Goal: Task Accomplishment & Management: Complete application form

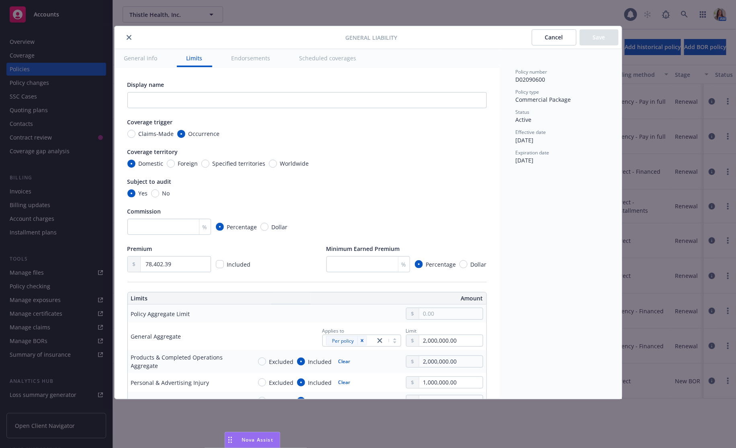
scroll to position [13, 0]
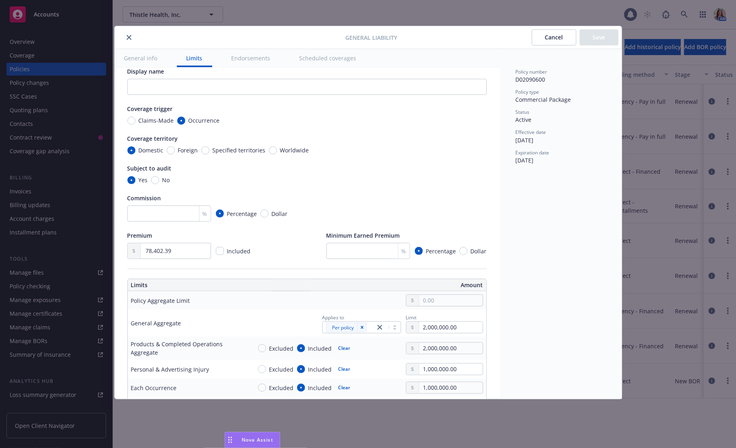
click at [127, 37] on icon "close" at bounding box center [129, 37] width 5 height 5
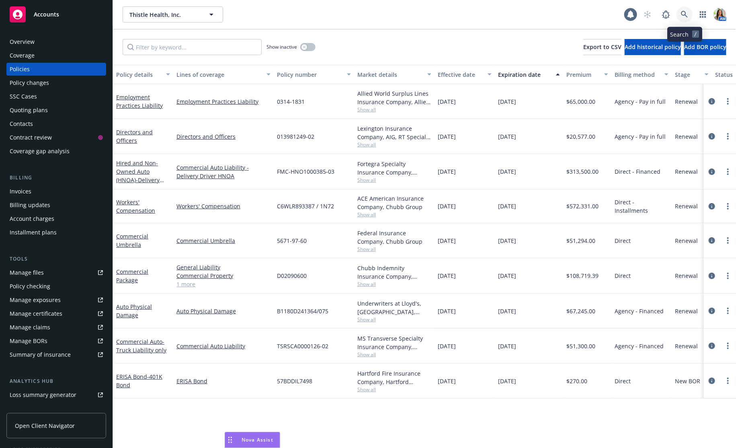
click at [688, 17] on icon at bounding box center [684, 14] width 7 height 7
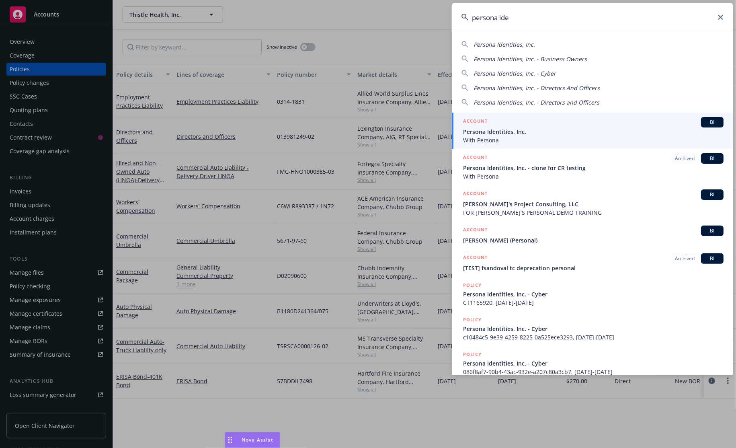
type input "persona ide"
click at [583, 126] on div "ACCOUNT BI" at bounding box center [593, 122] width 261 height 10
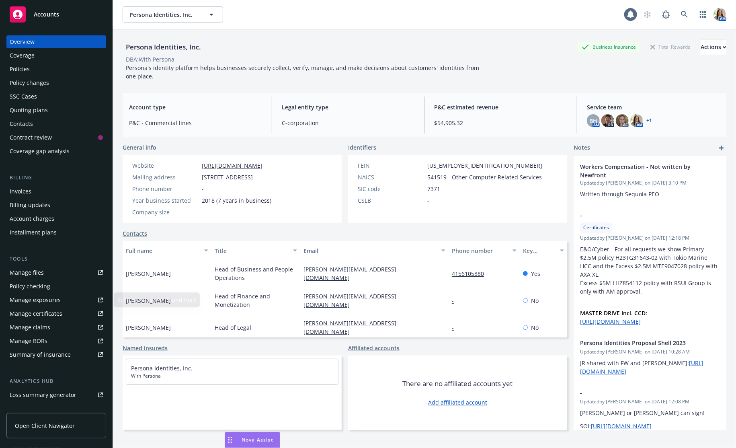
click at [41, 315] on div "Manage certificates" at bounding box center [36, 313] width 53 height 13
click at [701, 41] on div "Actions" at bounding box center [714, 46] width 26 height 15
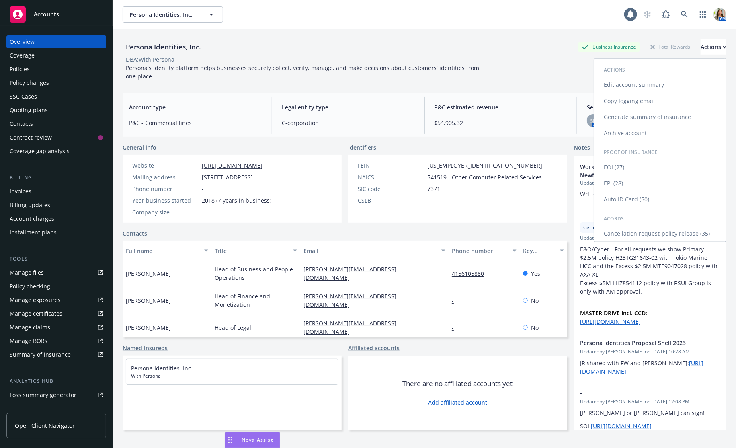
click at [657, 107] on link "Copy logging email" at bounding box center [660, 101] width 132 height 16
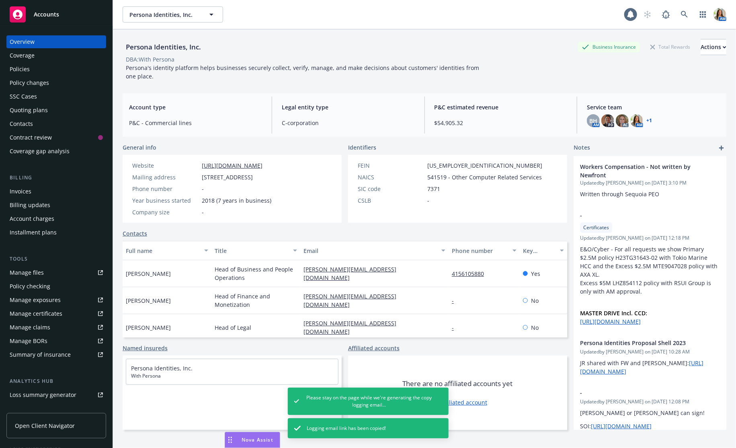
click at [29, 67] on div "Policies" at bounding box center [20, 69] width 20 height 13
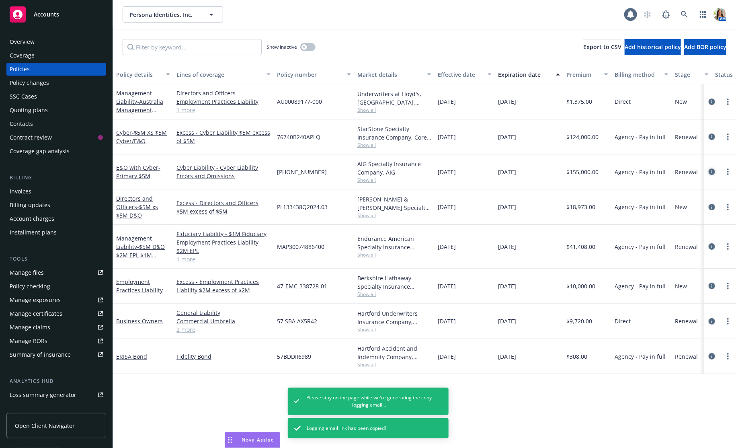
click at [713, 169] on icon "circleInformation" at bounding box center [712, 172] width 6 height 6
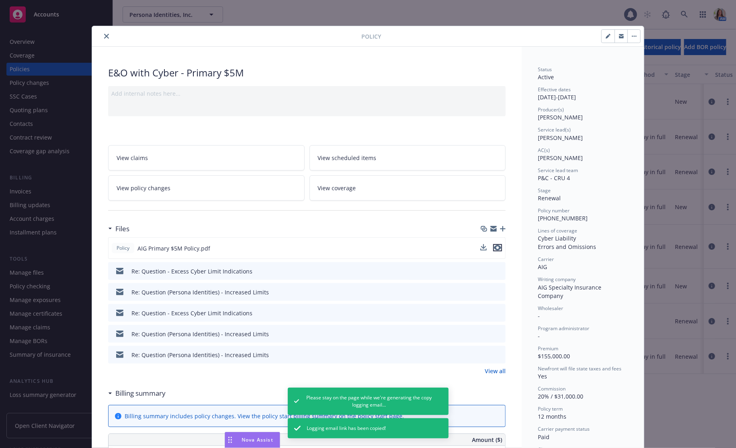
click at [501, 248] on icon "preview file" at bounding box center [497, 248] width 7 height 6
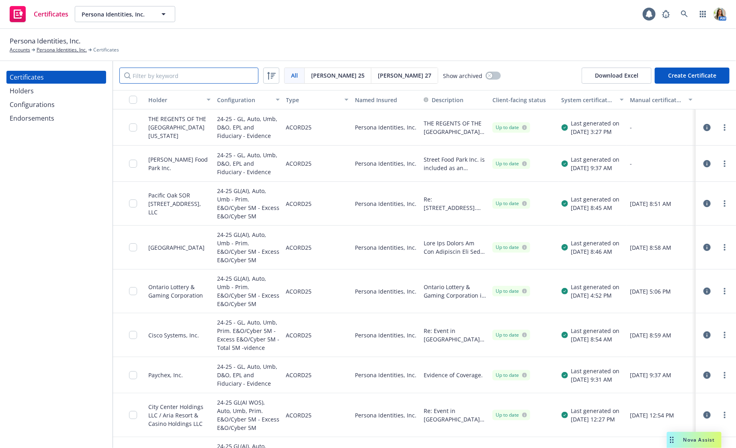
click at [163, 72] on input "Filter by keyword" at bounding box center [188, 76] width 139 height 16
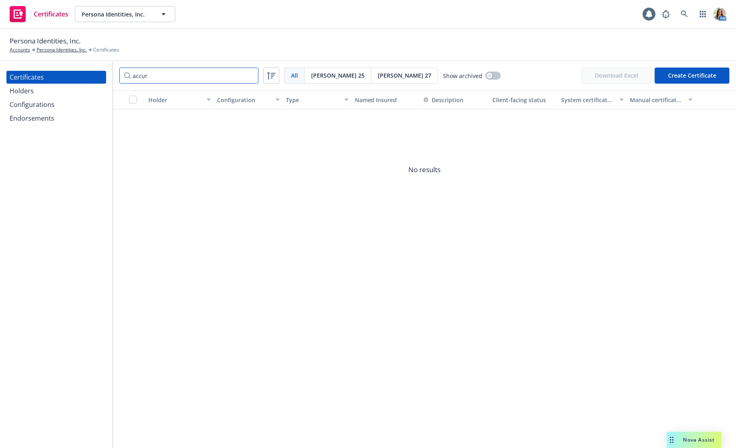
type input "accur"
click at [37, 95] on div "Holders" at bounding box center [56, 90] width 93 height 13
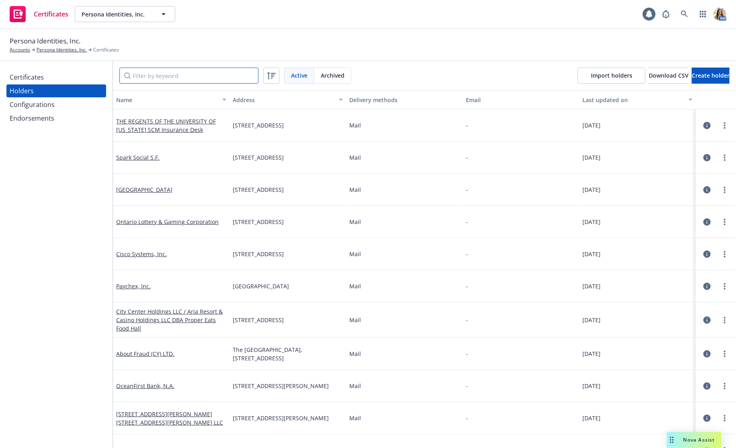
click at [142, 74] on input "Filter by keyword" at bounding box center [188, 76] width 139 height 16
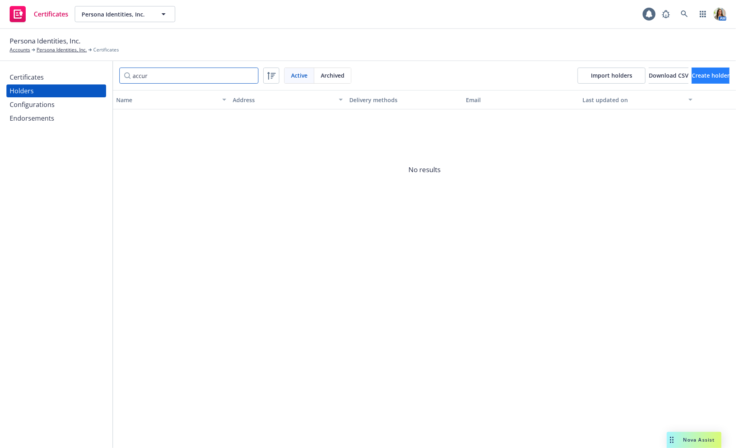
type input "accur"
click at [692, 78] on button "Create holder" at bounding box center [711, 76] width 38 height 16
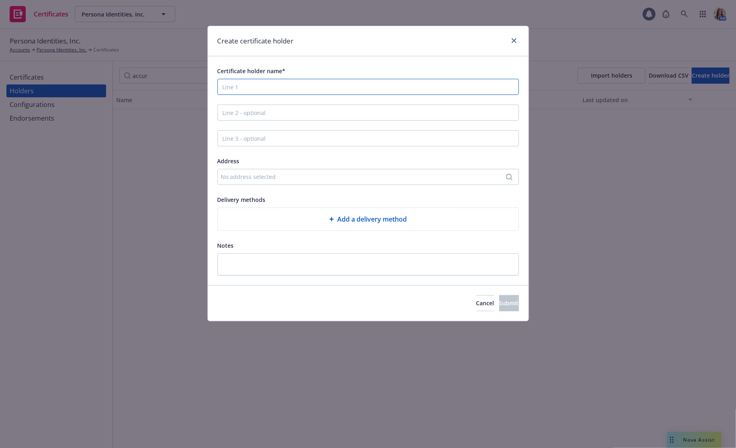
click at [243, 86] on input "Certificate holder name*" at bounding box center [369, 87] width 302 height 16
paste input "Accurate Background, LLC"
type input "Accurate Background, LLC"
click at [240, 177] on div "No address selected" at bounding box center [364, 177] width 286 height 8
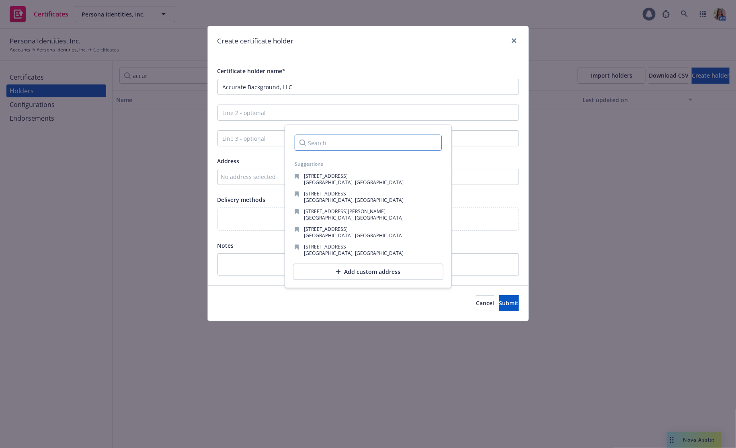
paste input "200 Spectrum Center Drive, Suite 110"
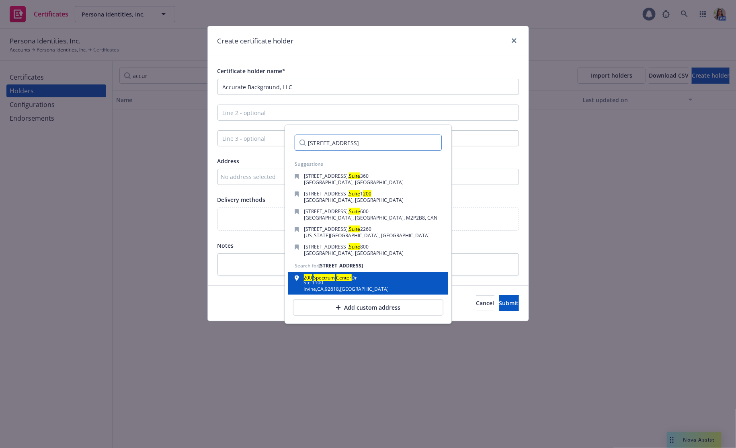
type input "200 Spectrum Center Drive, Suite 1100"
click at [358, 287] on div "200 Spectrum Center Dr Ste 1100 Irvine , CA , 92618 , USA" at bounding box center [368, 283] width 147 height 16
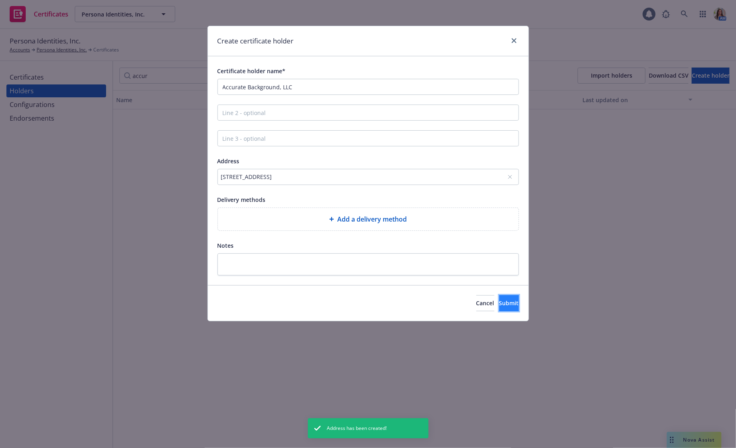
click at [499, 305] on span "Submit" at bounding box center [509, 303] width 20 height 8
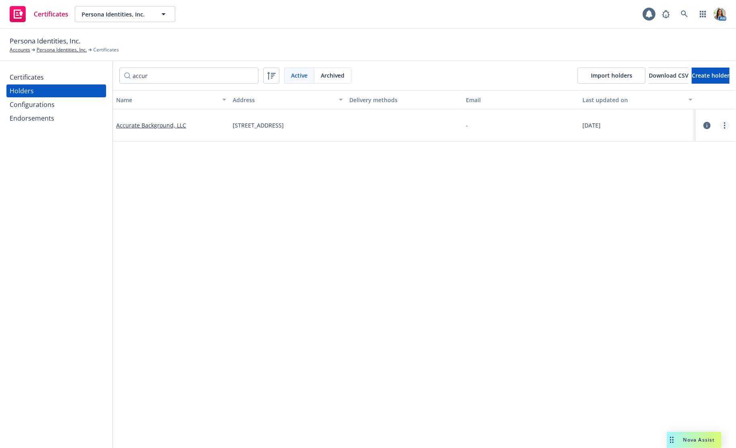
click at [721, 126] on link "more" at bounding box center [725, 126] width 10 height 10
click at [686, 186] on link "View related configurations" at bounding box center [685, 190] width 88 height 16
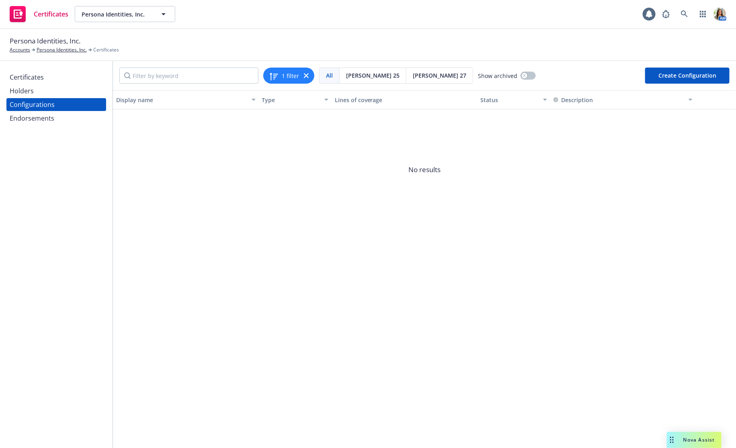
click at [45, 79] on div "Certificates" at bounding box center [56, 77] width 93 height 13
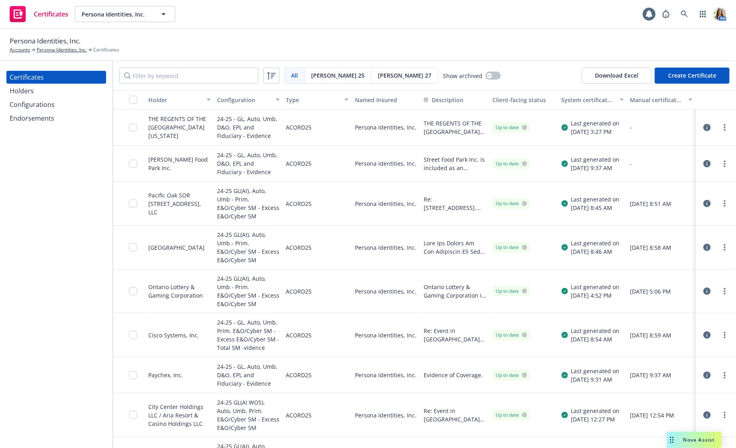
click at [41, 91] on div "Holders" at bounding box center [56, 90] width 93 height 13
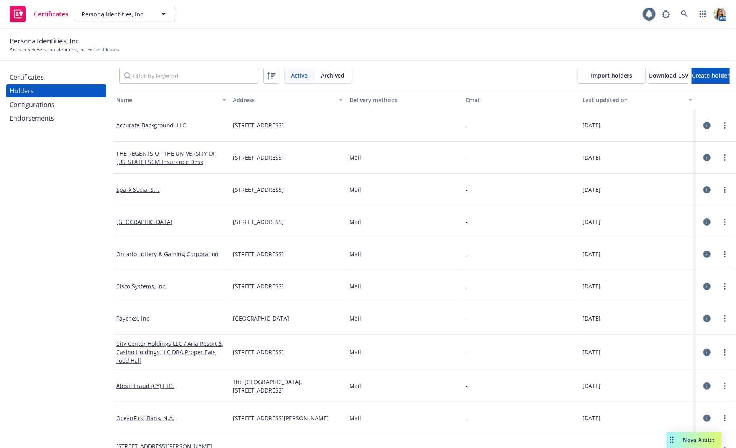
click at [705, 128] on icon "button" at bounding box center [707, 125] width 7 height 7
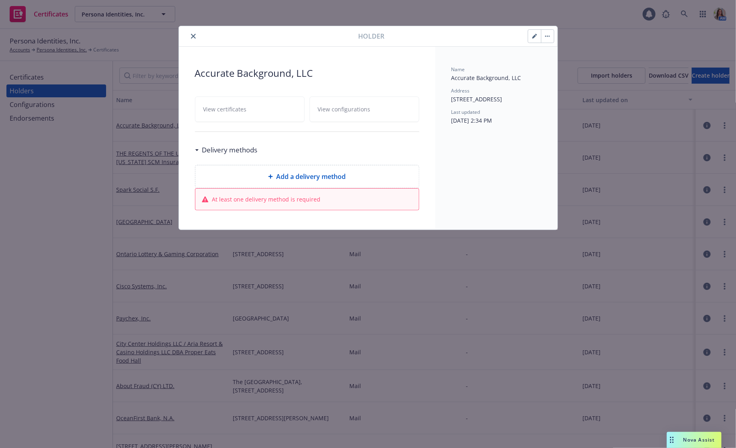
click at [546, 39] on button "button" at bounding box center [547, 36] width 13 height 13
click at [214, 37] on div at bounding box center [270, 36] width 177 height 10
click at [193, 36] on icon "close" at bounding box center [193, 36] width 5 height 5
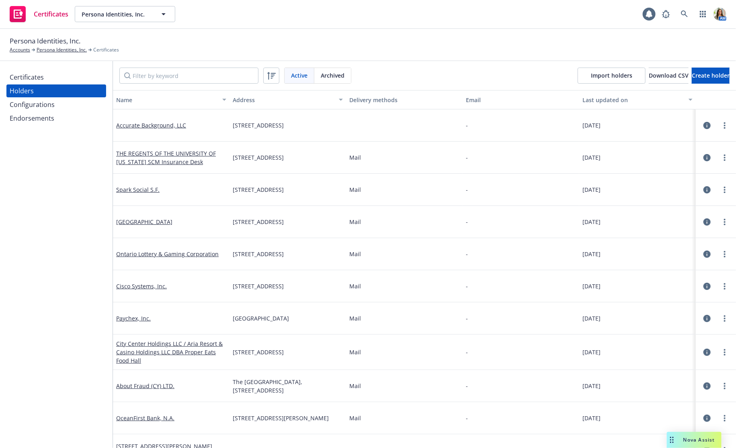
click at [37, 77] on div "Certificates" at bounding box center [27, 77] width 34 height 13
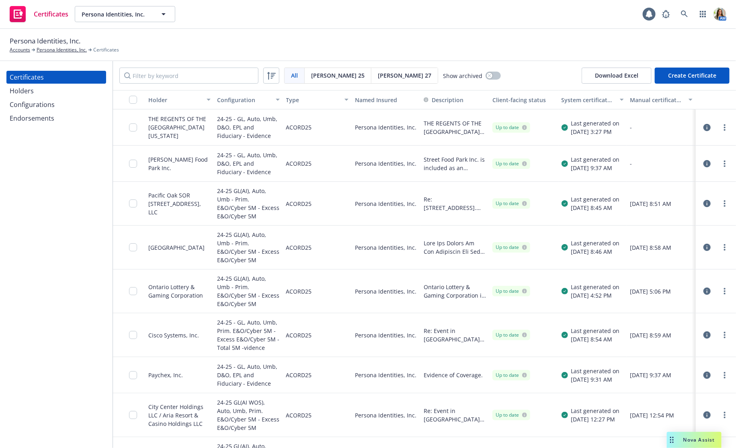
click at [682, 77] on button "Create Certificate" at bounding box center [692, 76] width 75 height 16
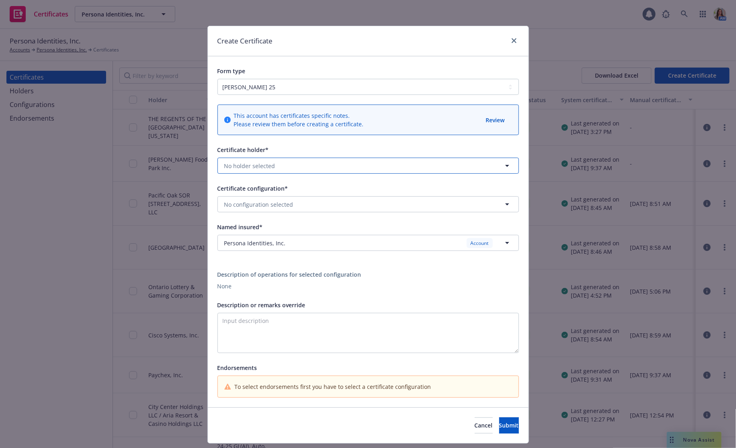
click at [261, 166] on span "No holder selected" at bounding box center [249, 166] width 51 height 8
type input "accur"
click at [261, 197] on span "200 Spectrum Center Dr, Ste 1100, Irvine, CA, 92618, USA" at bounding box center [262, 197] width 72 height 8
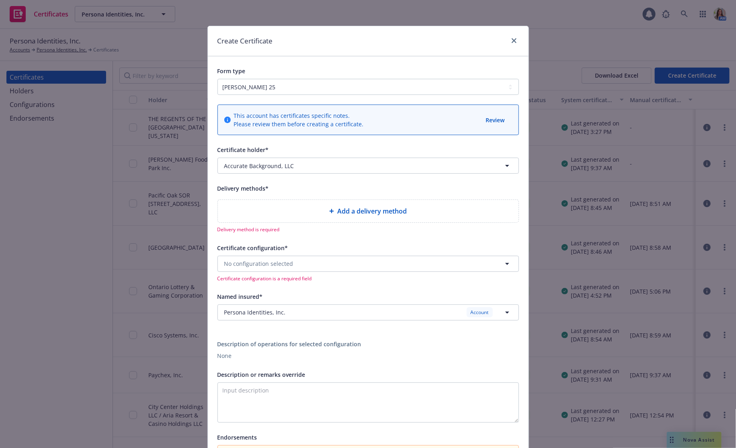
click at [269, 208] on div "Add a delivery method" at bounding box center [368, 211] width 288 height 10
select select "EMAIL"
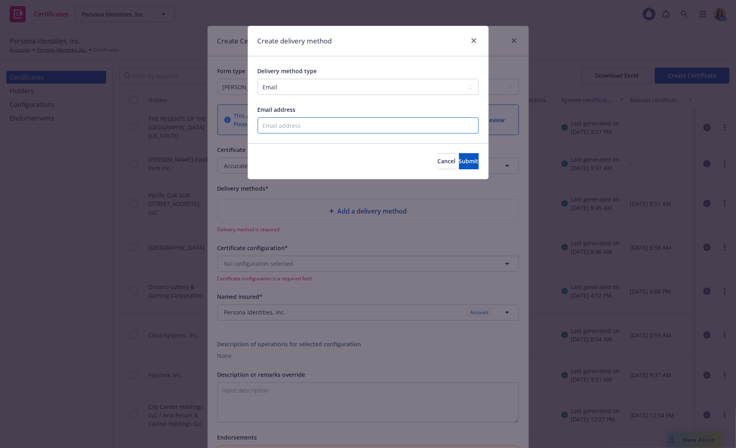
click at [299, 126] on input "Email address" at bounding box center [368, 125] width 221 height 16
click at [404, 170] on div "Cancel Submit" at bounding box center [368, 161] width 240 height 36
click at [438, 165] on button "Cancel" at bounding box center [447, 161] width 18 height 16
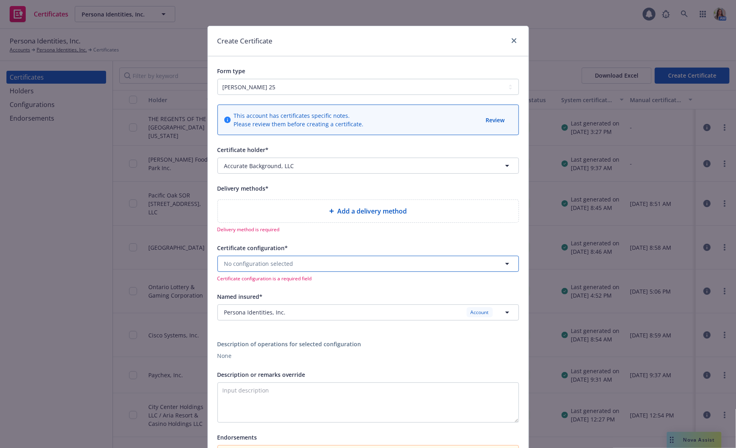
click at [314, 260] on button "No configuration selected" at bounding box center [369, 264] width 302 height 16
click at [270, 267] on span "No configuration selected" at bounding box center [258, 263] width 69 height 8
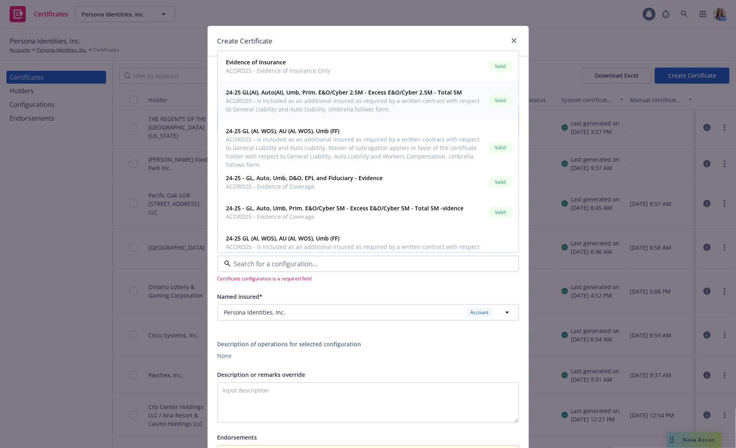
click at [401, 110] on span "ACORD25 - is included as an additional insured as required by a written contrac…" at bounding box center [356, 105] width 260 height 17
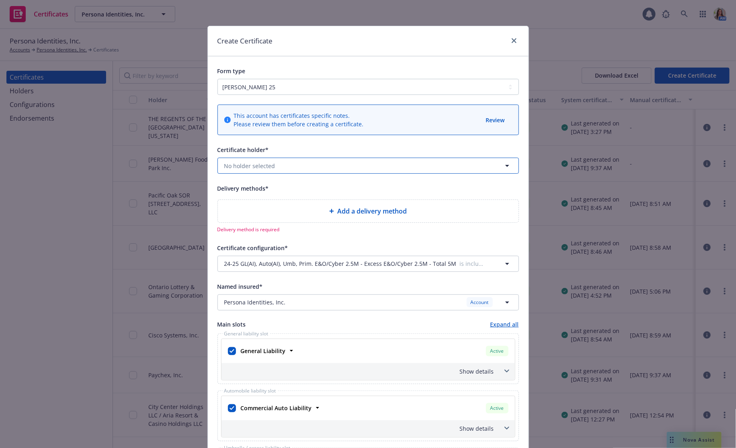
click at [358, 164] on button "No holder selected" at bounding box center [369, 166] width 302 height 16
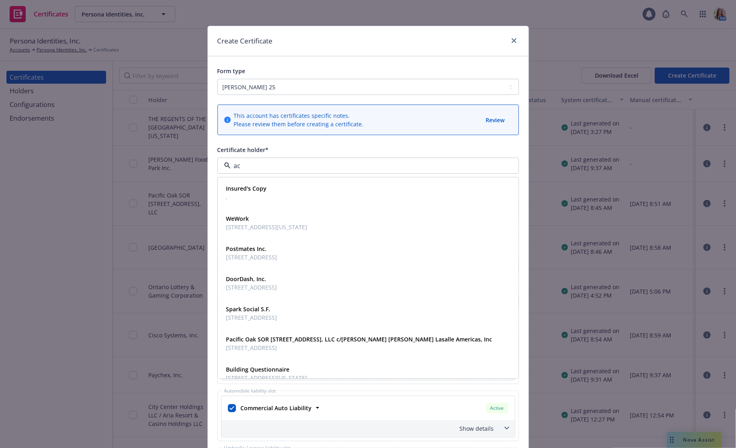
type input "acc"
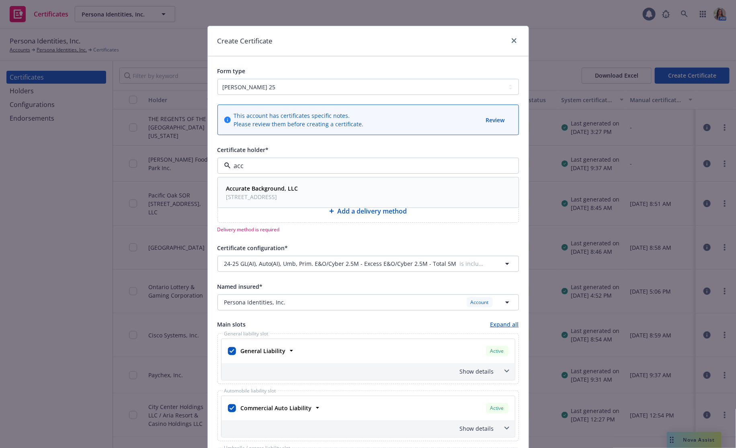
click at [290, 187] on strong "Accurate Background, LLC" at bounding box center [262, 189] width 72 height 8
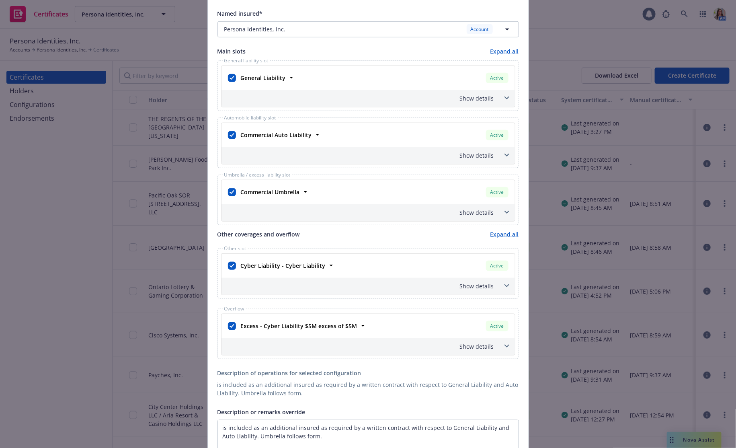
scroll to position [257, 0]
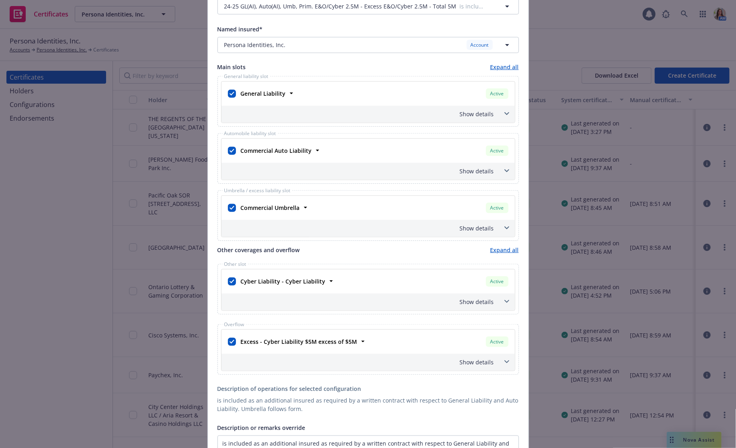
click at [504, 114] on span at bounding box center [507, 113] width 13 height 13
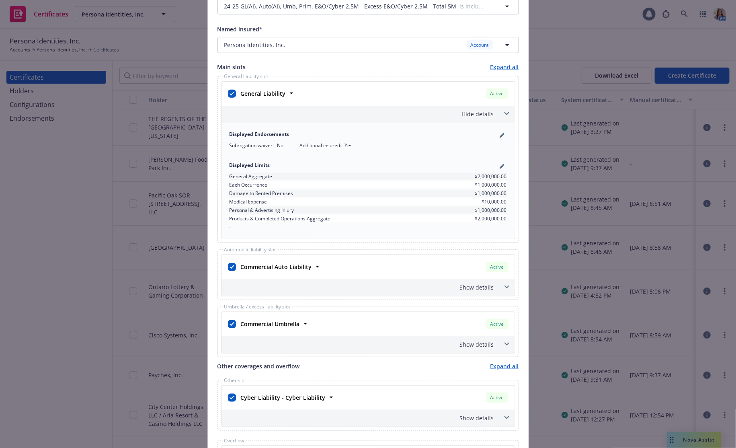
click at [504, 113] on span at bounding box center [507, 113] width 13 height 13
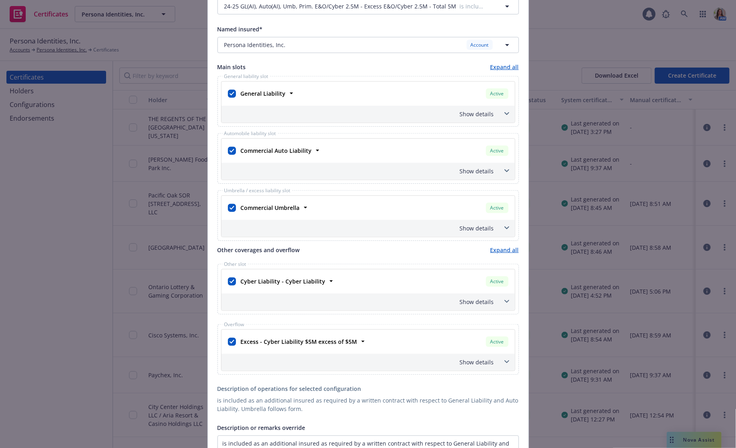
scroll to position [272, 0]
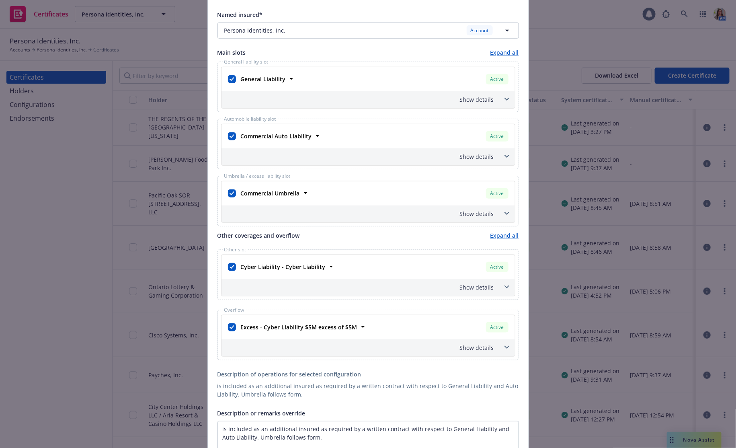
click at [508, 155] on icon at bounding box center [506, 156] width 5 height 3
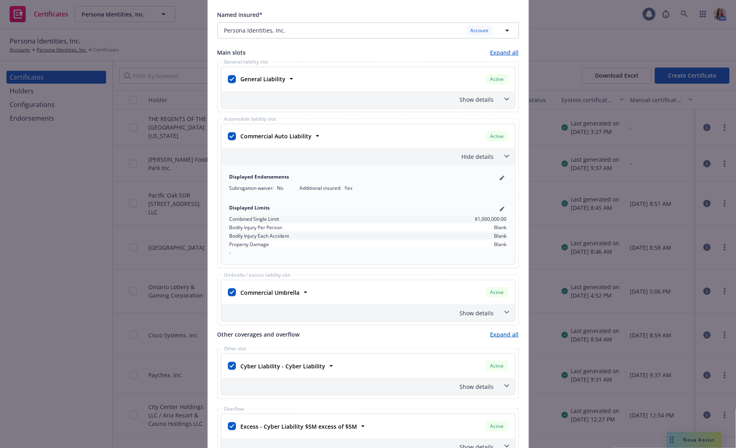
click at [508, 155] on icon at bounding box center [506, 156] width 5 height 3
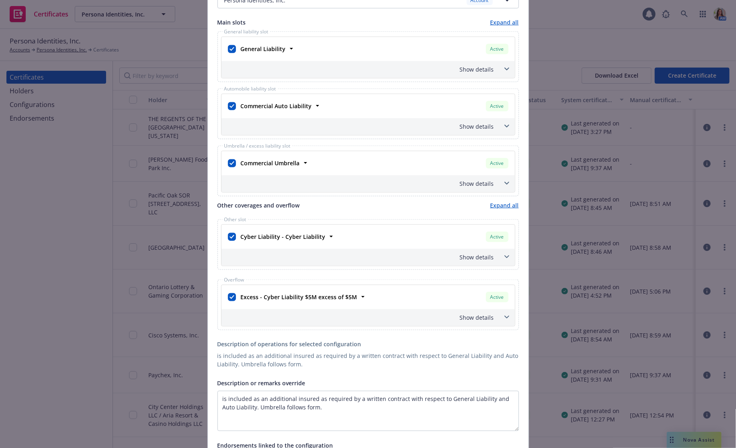
scroll to position [319, 0]
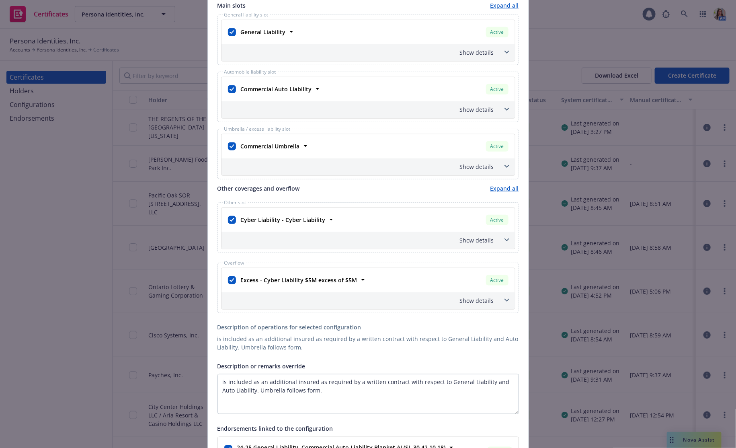
click at [507, 234] on span at bounding box center [507, 240] width 13 height 13
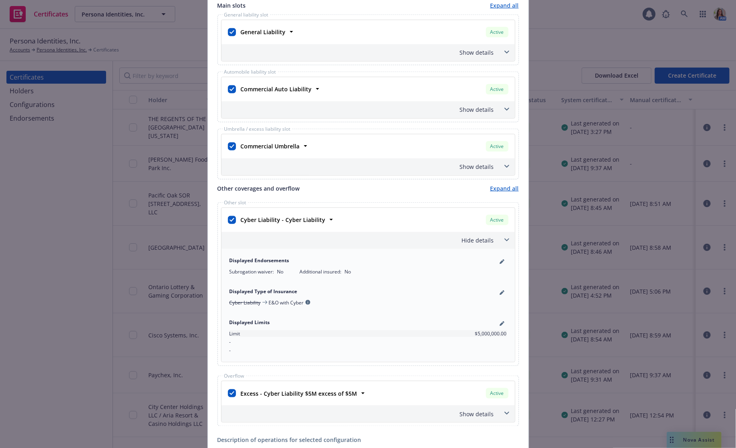
click at [507, 234] on span at bounding box center [507, 240] width 13 height 13
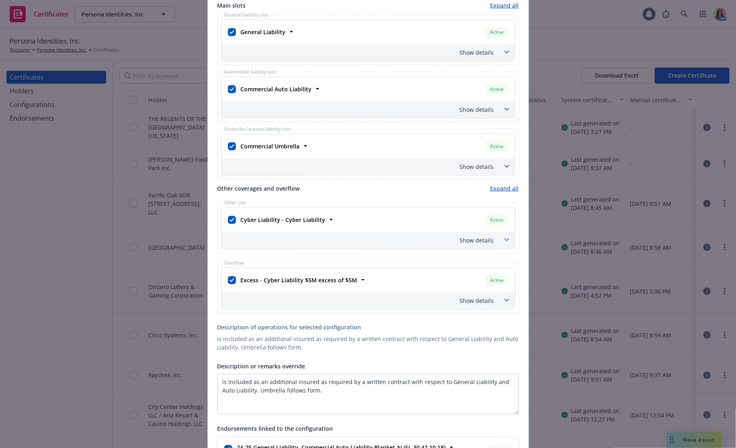
click at [506, 295] on span at bounding box center [507, 300] width 13 height 13
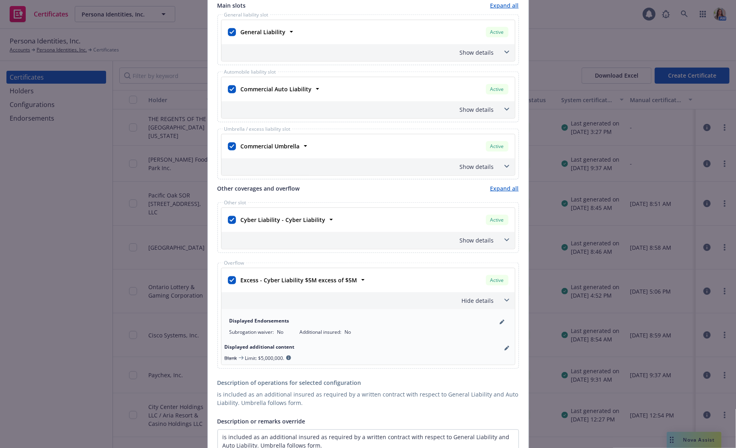
click at [506, 295] on span at bounding box center [507, 300] width 13 height 13
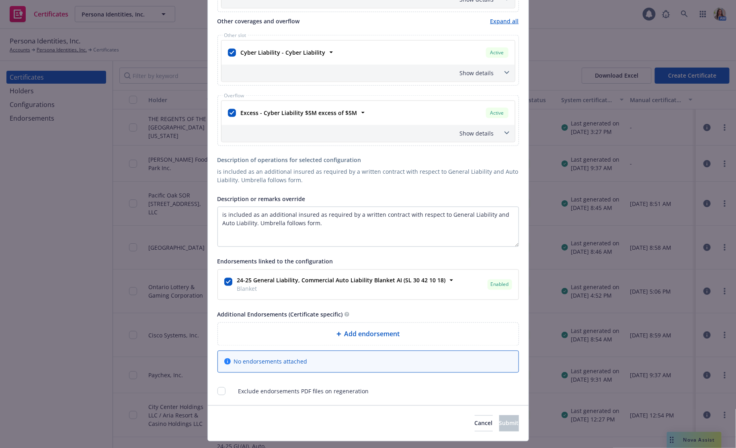
scroll to position [501, 0]
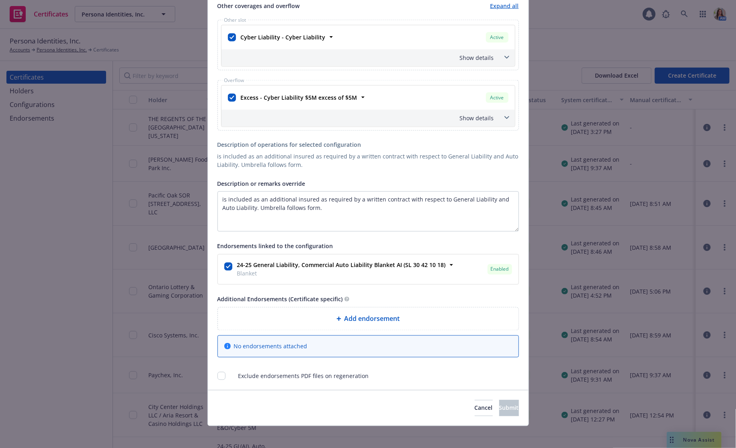
click at [358, 314] on span "Add endorsement" at bounding box center [372, 319] width 55 height 10
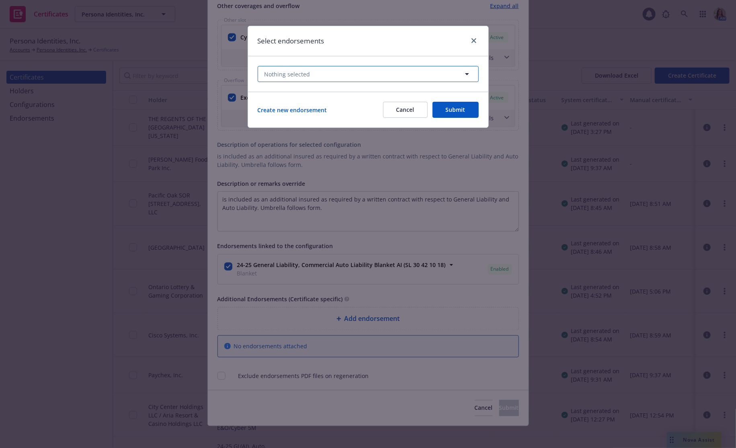
click at [321, 74] on button "Nothing selected" at bounding box center [368, 74] width 221 height 16
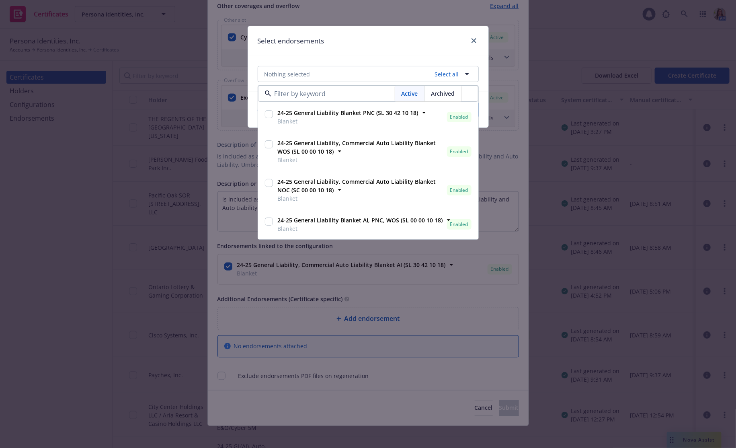
scroll to position [0, 0]
click at [270, 221] on input "checkbox" at bounding box center [269, 222] width 8 height 8
checkbox input "true"
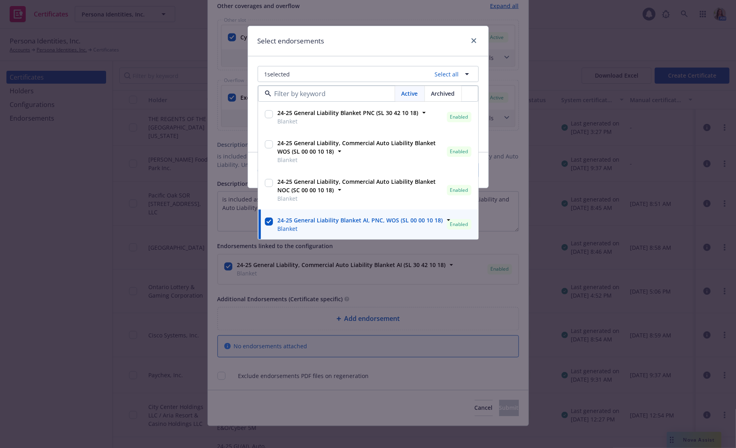
click at [407, 49] on div "Select endorsements" at bounding box center [368, 41] width 240 height 30
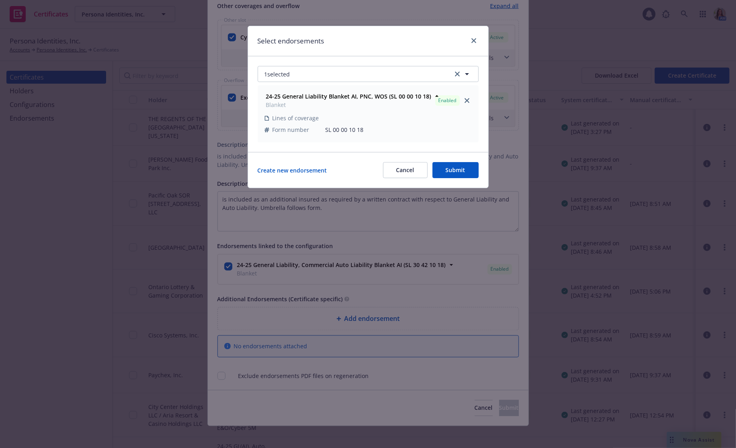
click at [450, 173] on button "Submit" at bounding box center [456, 170] width 46 height 16
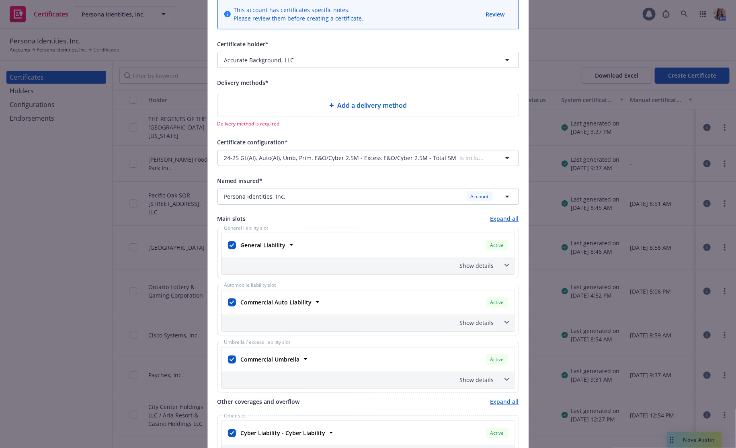
scroll to position [70, 0]
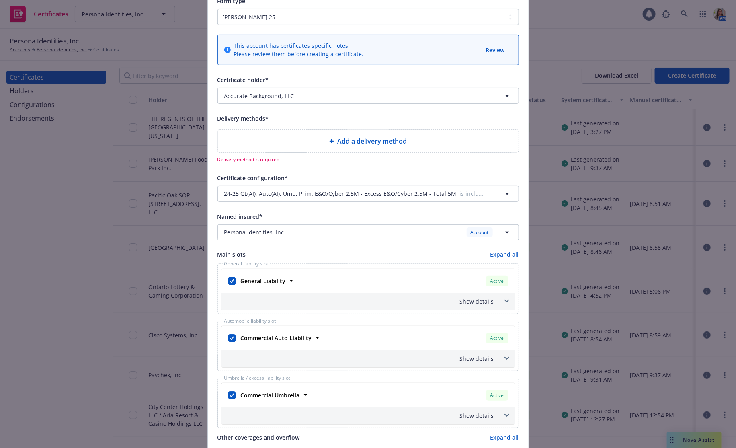
click at [270, 141] on div "Add a delivery method" at bounding box center [368, 141] width 288 height 10
select select "EMAIL"
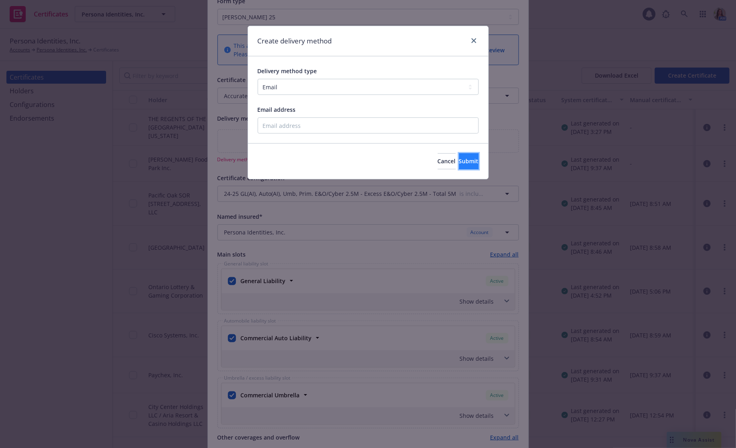
click at [459, 160] on span "Submit" at bounding box center [469, 161] width 20 height 8
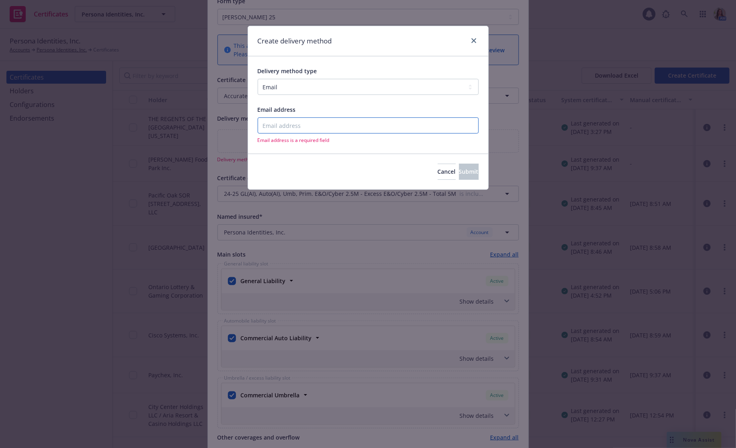
click at [332, 121] on input "Email address" at bounding box center [368, 125] width 221 height 16
paste input "james.hancock@withpersona.com"
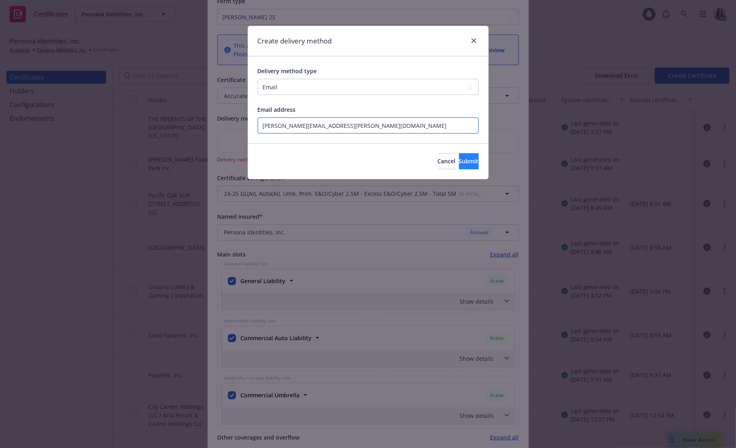
type input "james.hancock@withpersona.com"
click at [459, 159] on span "Submit" at bounding box center [469, 161] width 20 height 8
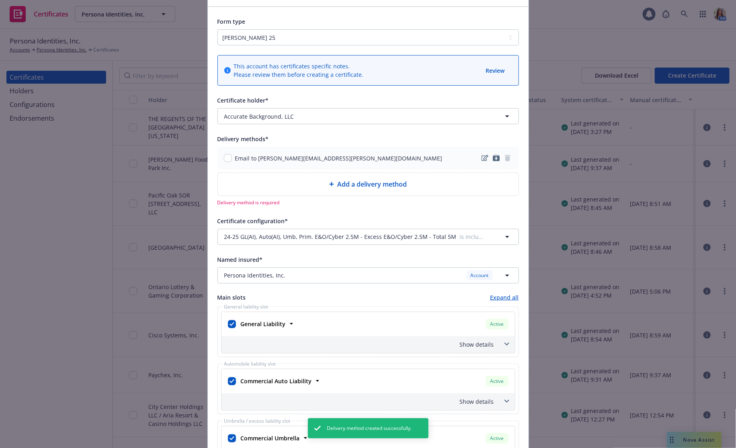
scroll to position [0, 0]
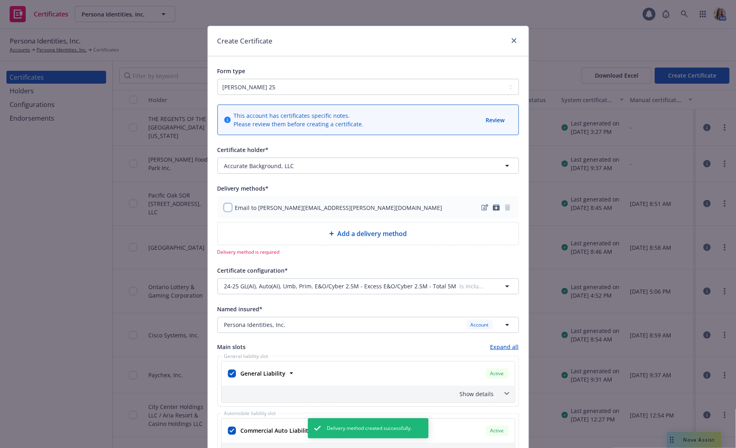
click at [227, 209] on input "checkbox" at bounding box center [228, 207] width 8 height 8
checkbox input "true"
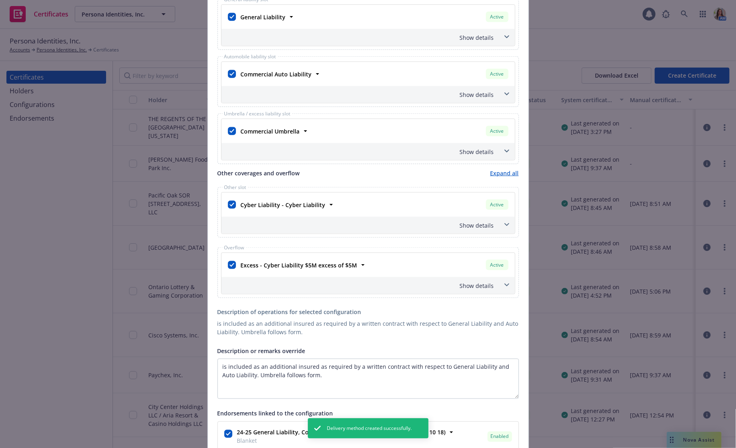
scroll to position [522, 0]
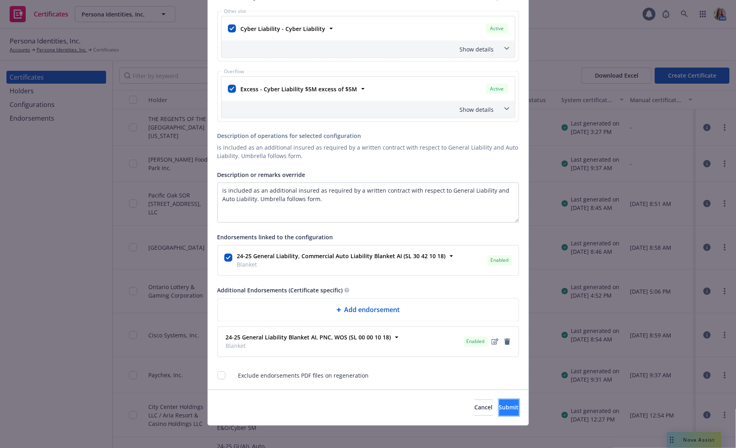
click at [499, 404] on span "Submit" at bounding box center [509, 408] width 20 height 8
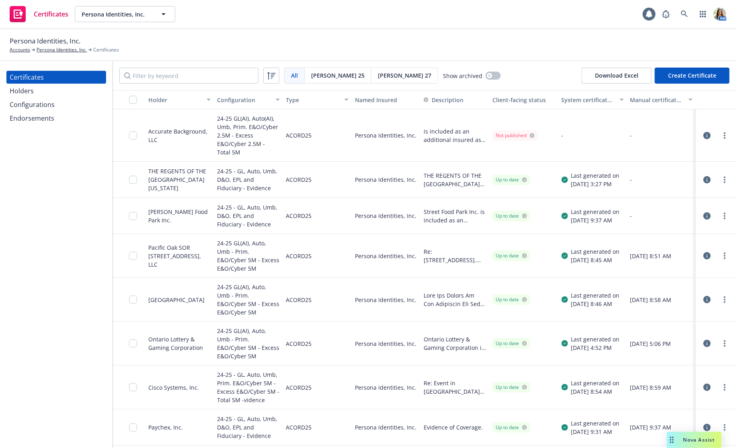
click at [709, 136] on icon "button" at bounding box center [707, 135] width 7 height 7
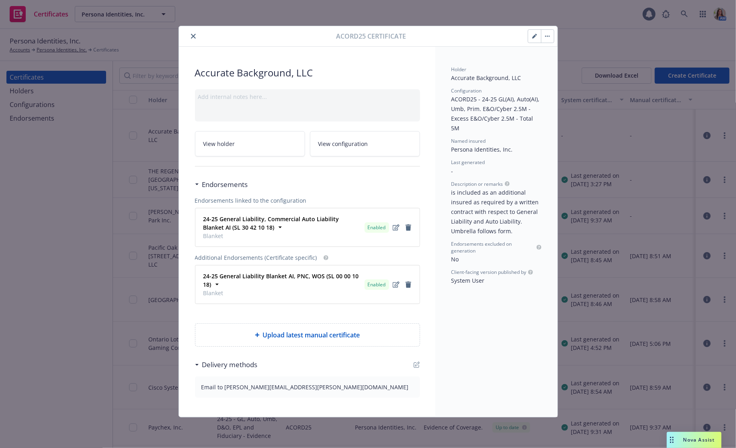
click at [550, 41] on button "button" at bounding box center [547, 36] width 13 height 13
click at [193, 35] on icon "close" at bounding box center [193, 36] width 5 height 5
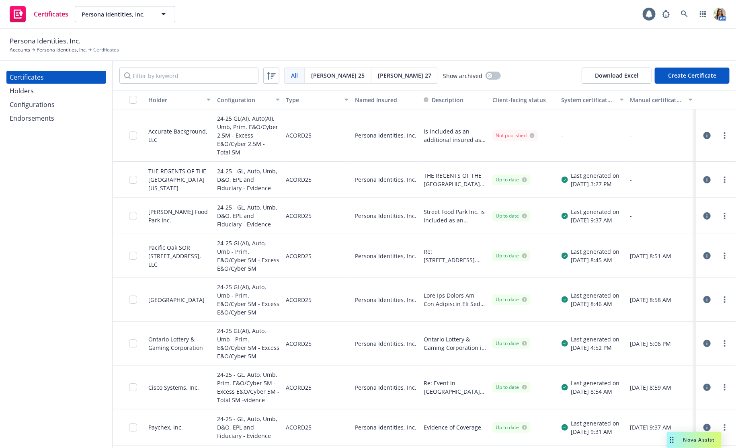
click at [532, 136] on icon at bounding box center [532, 135] width 5 height 5
click at [707, 134] on icon "button" at bounding box center [707, 135] width 7 height 7
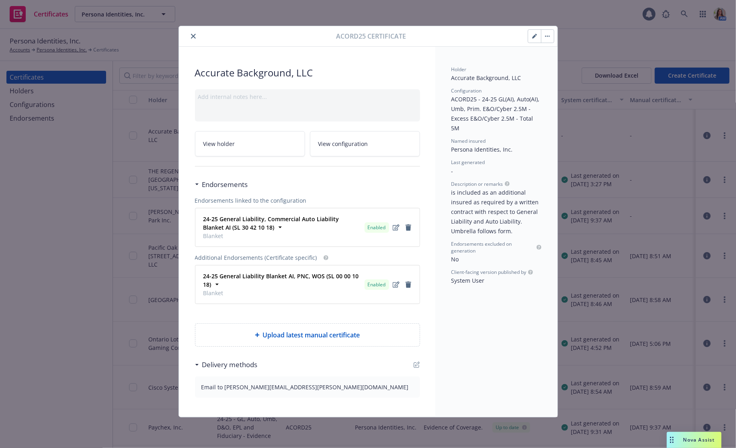
click at [548, 33] on button "button" at bounding box center [547, 36] width 13 height 13
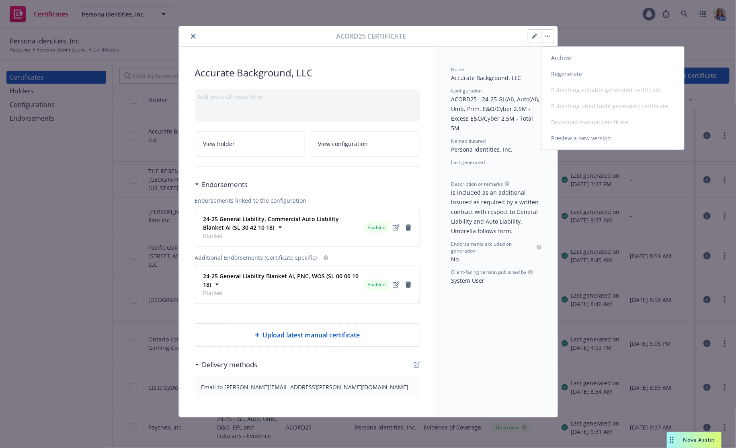
click at [562, 70] on link "Regenerate" at bounding box center [613, 74] width 143 height 16
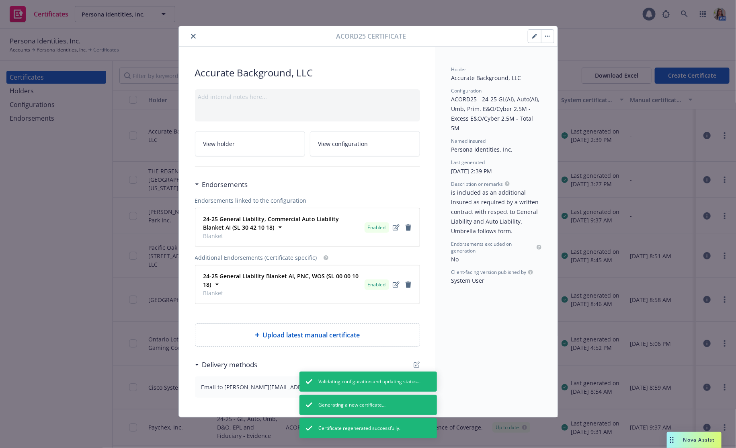
click at [195, 36] on icon "close" at bounding box center [193, 36] width 5 height 5
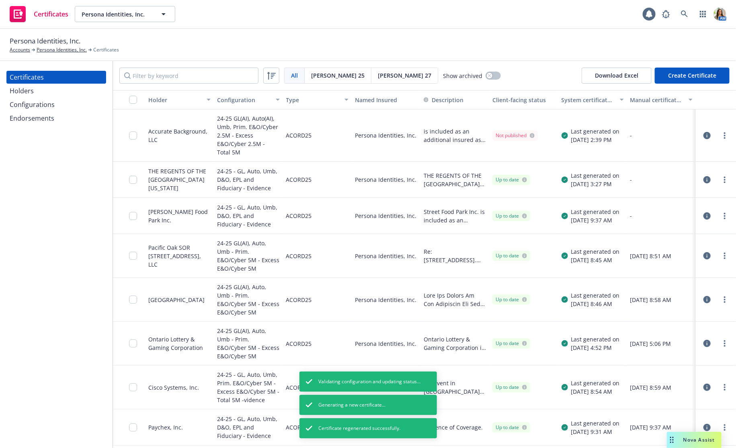
click at [709, 136] on icon "button" at bounding box center [707, 135] width 7 height 7
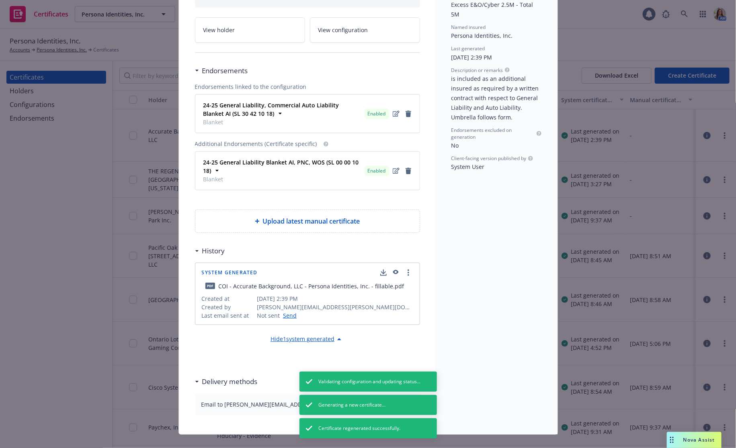
scroll to position [124, 0]
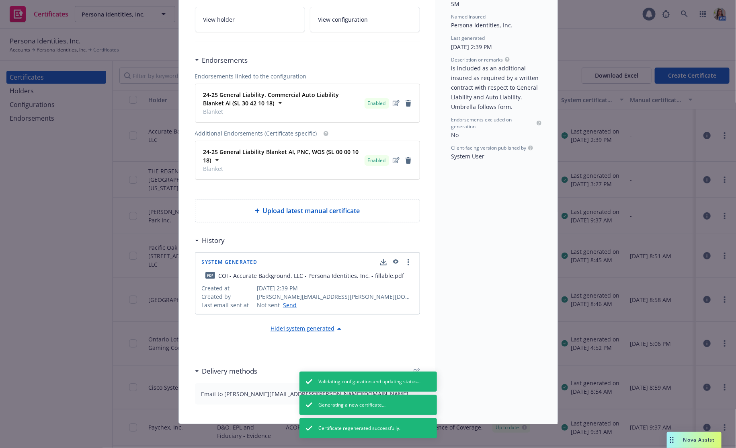
click at [396, 260] on icon "button" at bounding box center [395, 262] width 7 height 6
